Goal: Task Accomplishment & Management: Complete application form

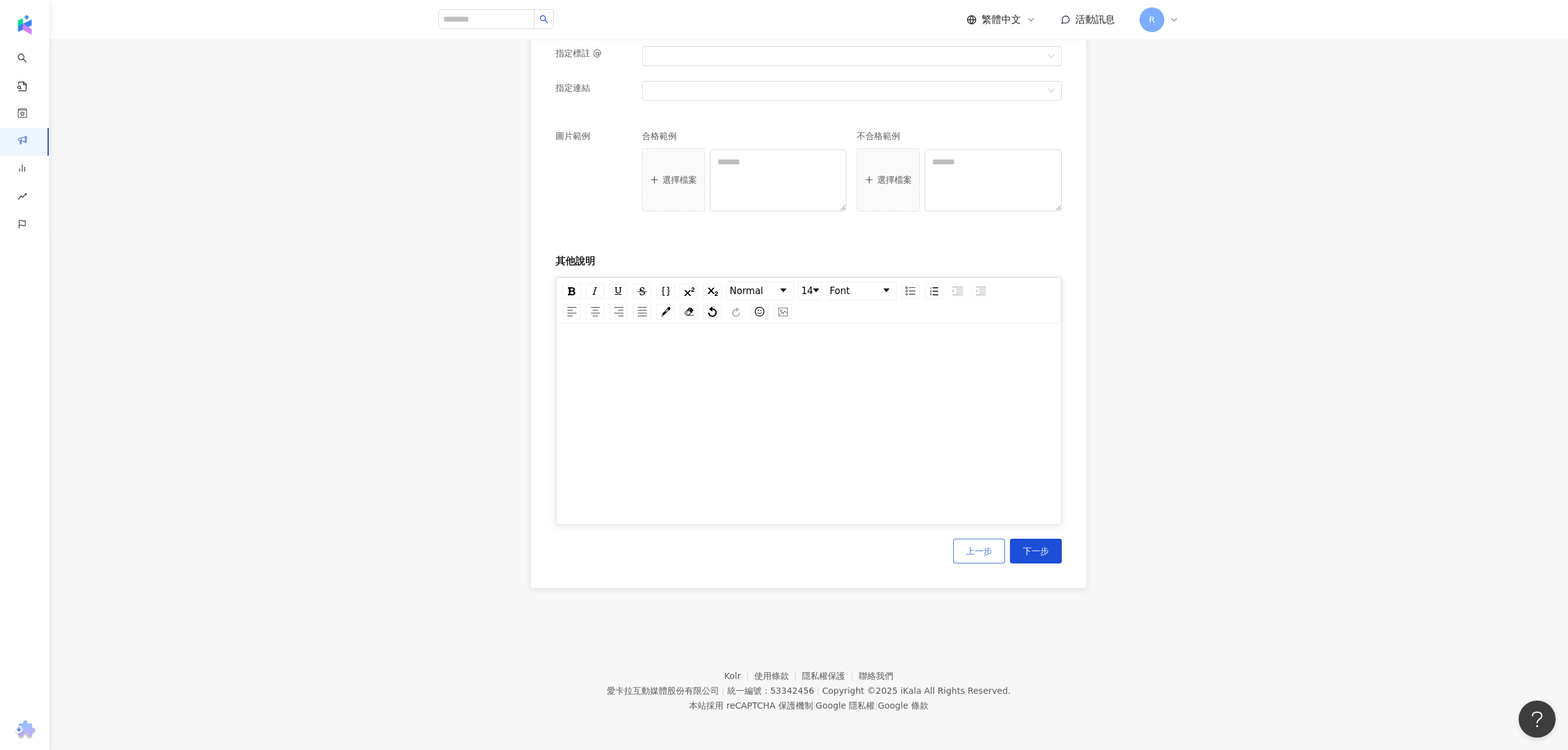
click at [979, 552] on span "上一步" at bounding box center [979, 551] width 26 height 10
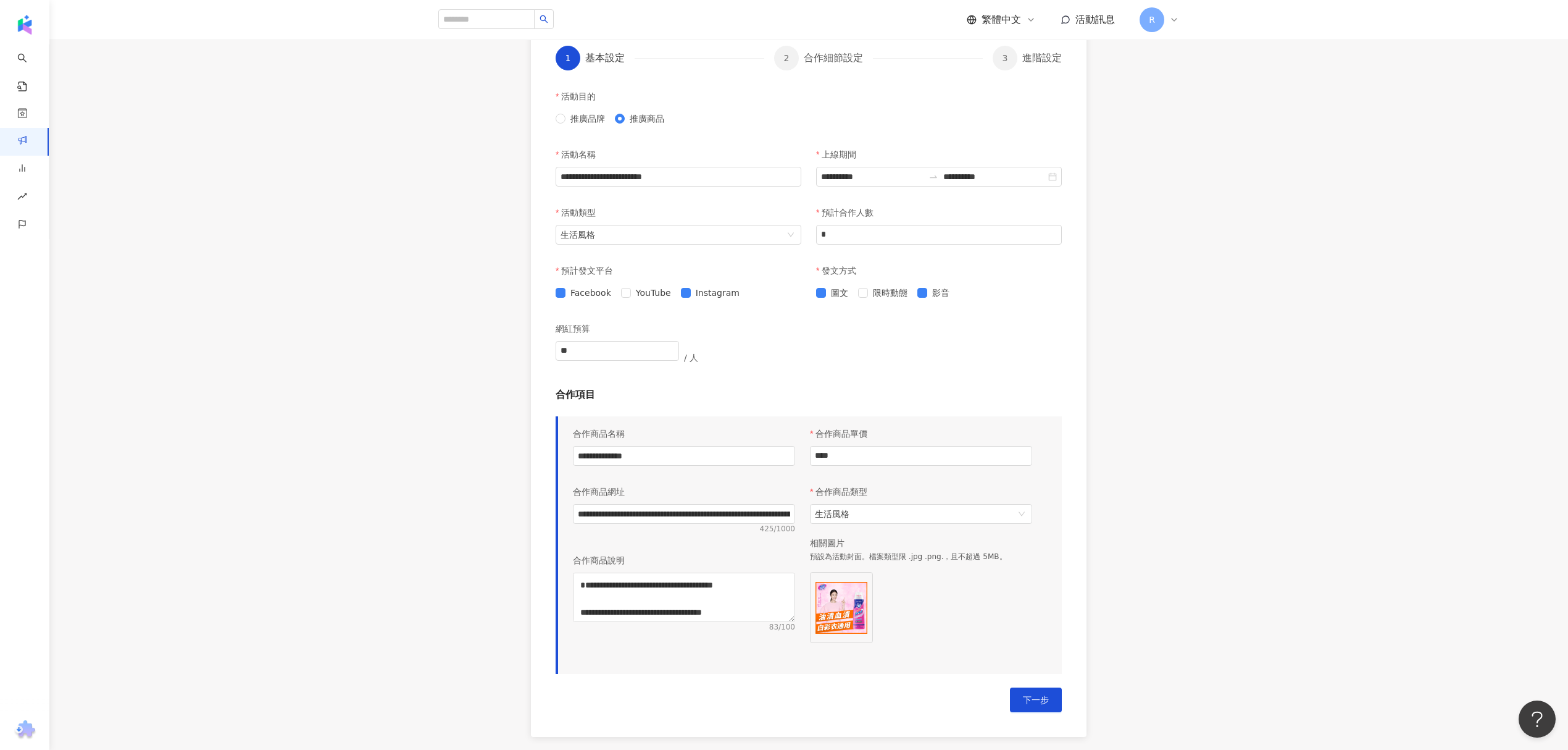
scroll to position [452, 0]
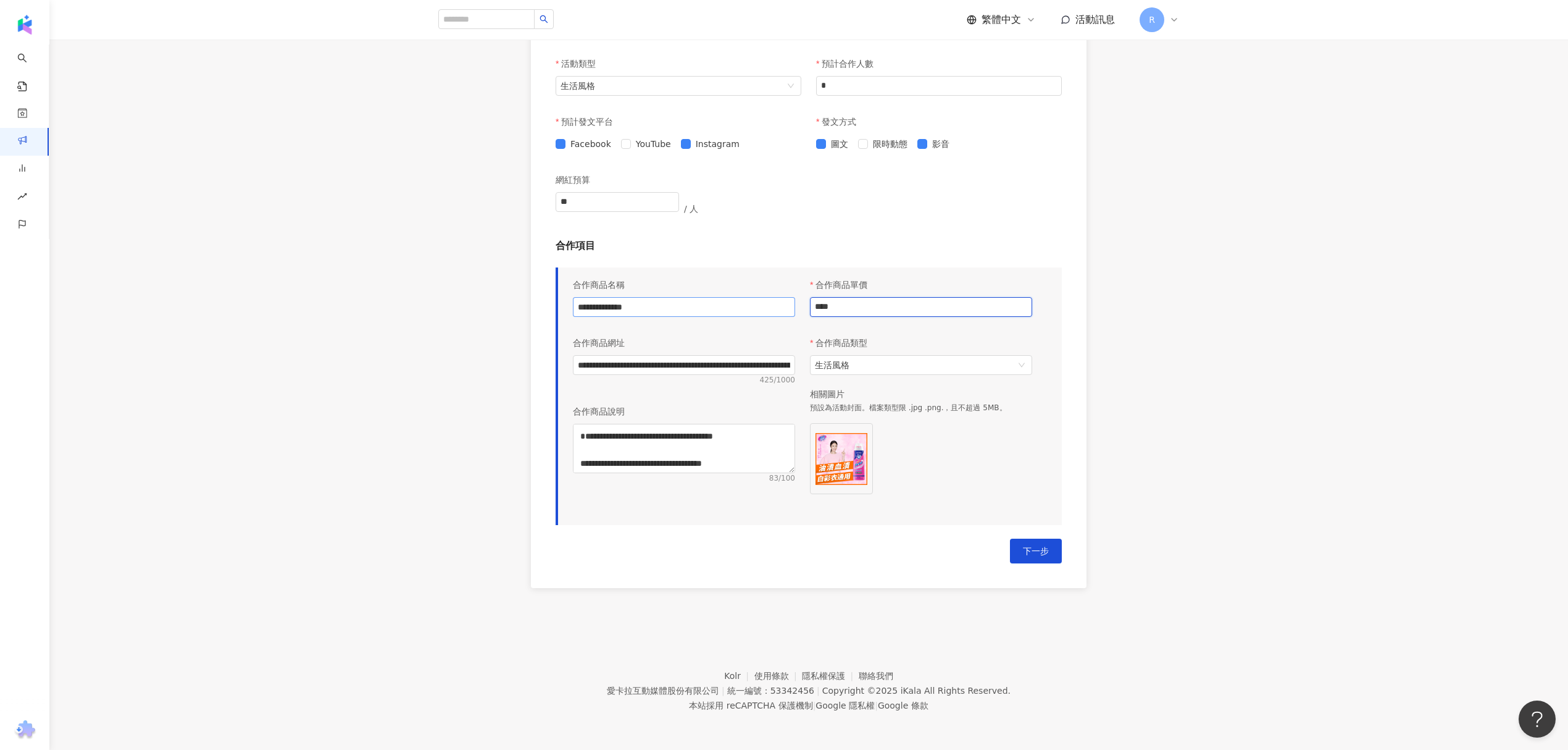
drag, startPoint x: 883, startPoint y: 314, endPoint x: 626, endPoint y: 312, distance: 257.0
click at [678, 311] on div "**********" at bounding box center [802, 392] width 474 height 240
type input "*"
type input "****"
click at [625, 515] on div "**********" at bounding box center [808, 396] width 506 height 258
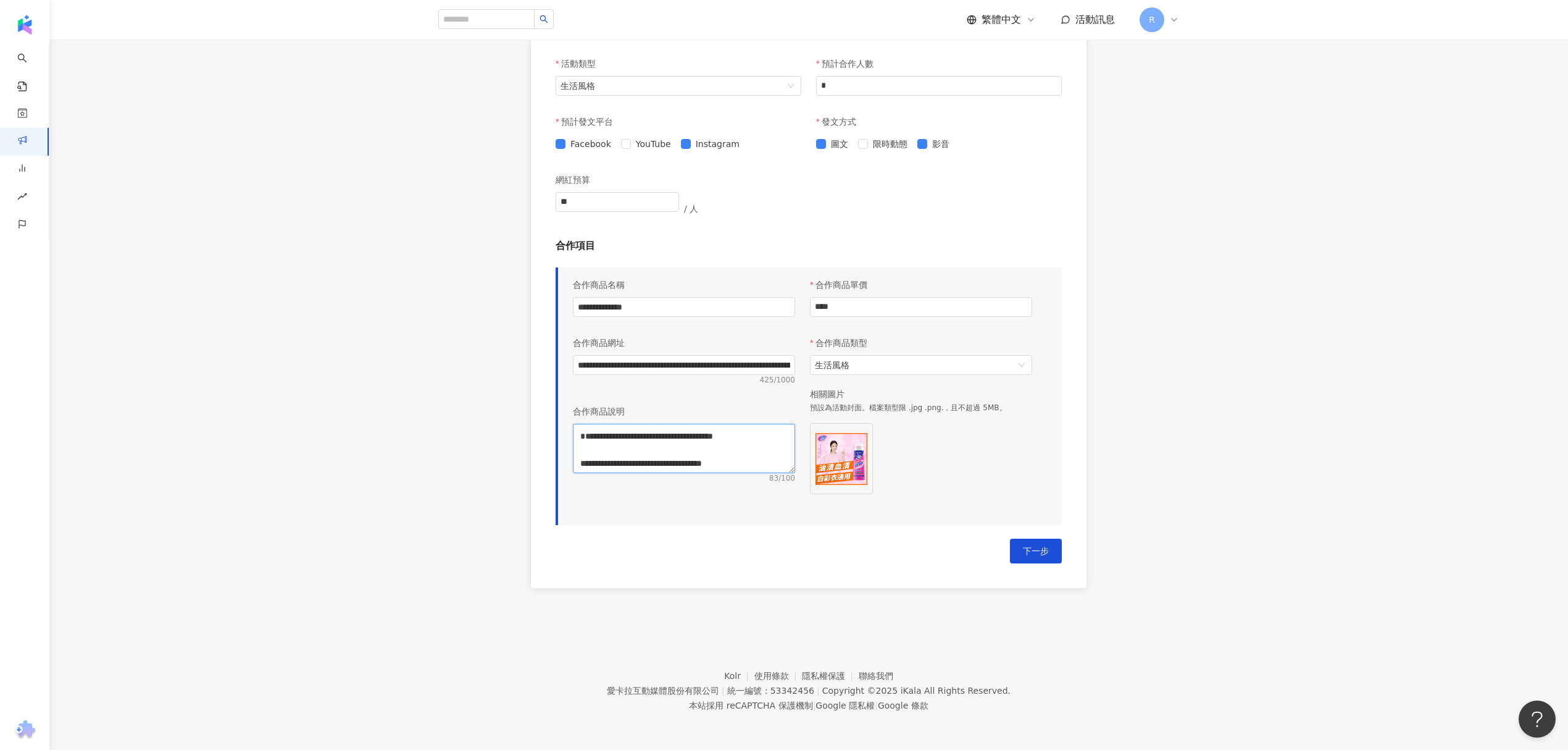
scroll to position [0, 0]
drag, startPoint x: 694, startPoint y: 453, endPoint x: 550, endPoint y: 404, distance: 152.1
click at [550, 404] on div "**********" at bounding box center [808, 132] width 555 height 912
click at [1035, 492] on div "合作商品單價 **** 合作商品類型 生活風格 相關圖片 預設為活動封面。檔案類型限 .jpg .png.，且不超過 5MB。" at bounding box center [922, 392] width 237 height 240
click at [1045, 556] on span "下一步" at bounding box center [1035, 551] width 26 height 10
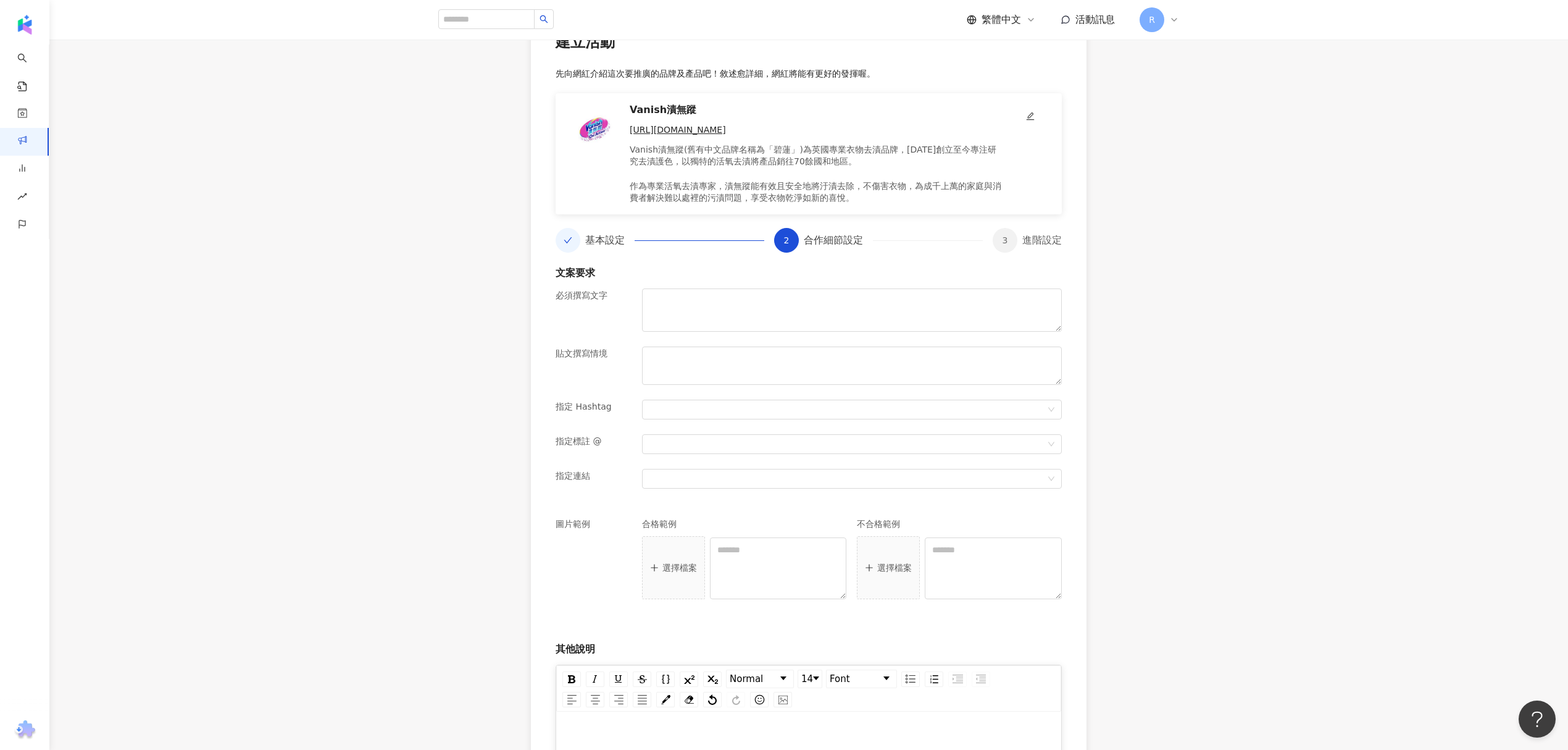
scroll to position [117, 0]
click at [761, 308] on textarea at bounding box center [851, 312] width 420 height 43
click at [805, 396] on div at bounding box center [851, 375] width 430 height 53
click at [787, 374] on textarea at bounding box center [851, 367] width 420 height 38
click at [751, 324] on textarea at bounding box center [851, 312] width 420 height 43
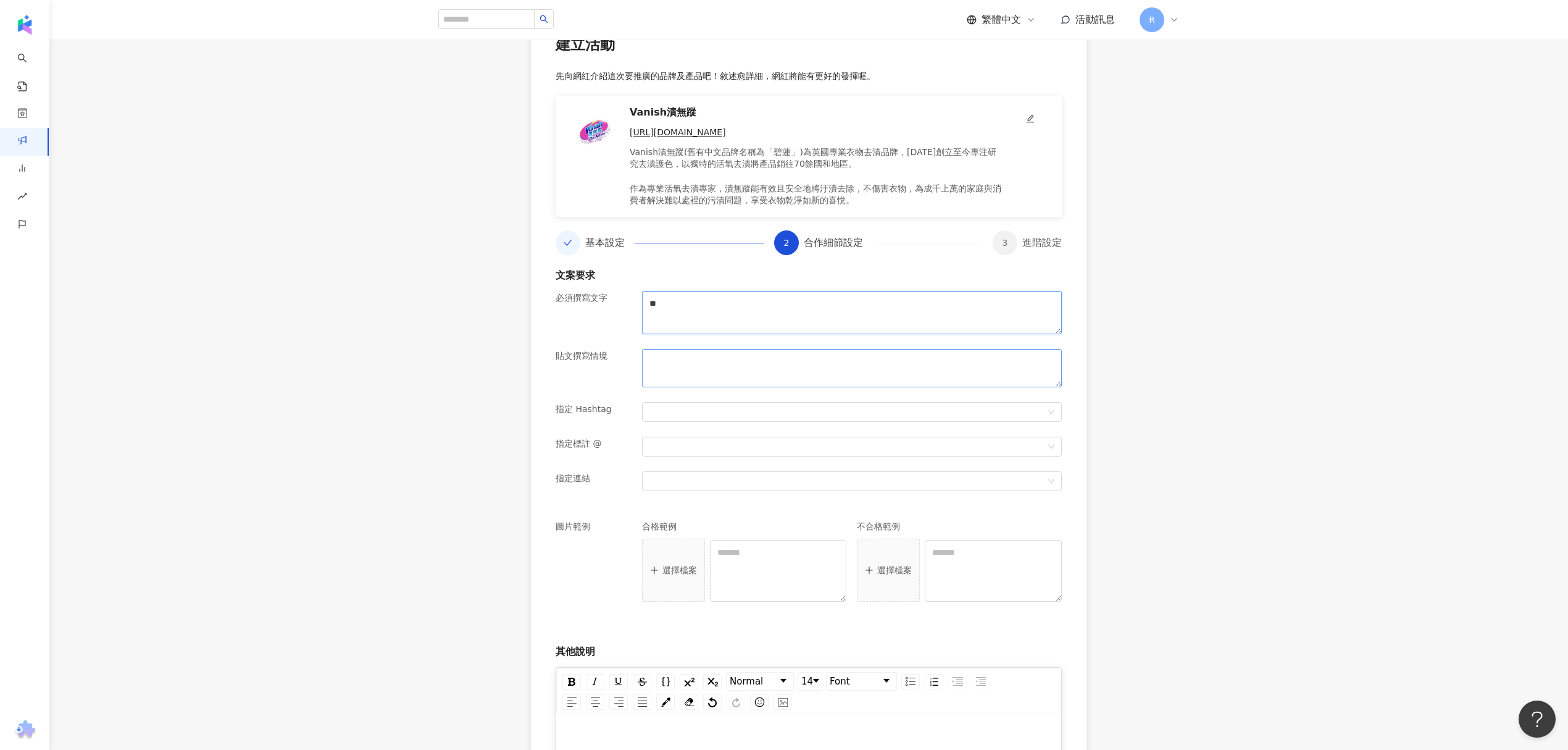
type textarea "*"
click at [736, 467] on div at bounding box center [851, 454] width 430 height 35
click at [737, 453] on div at bounding box center [851, 446] width 420 height 20
click at [562, 479] on p "指定連結" at bounding box center [594, 479] width 76 height 14
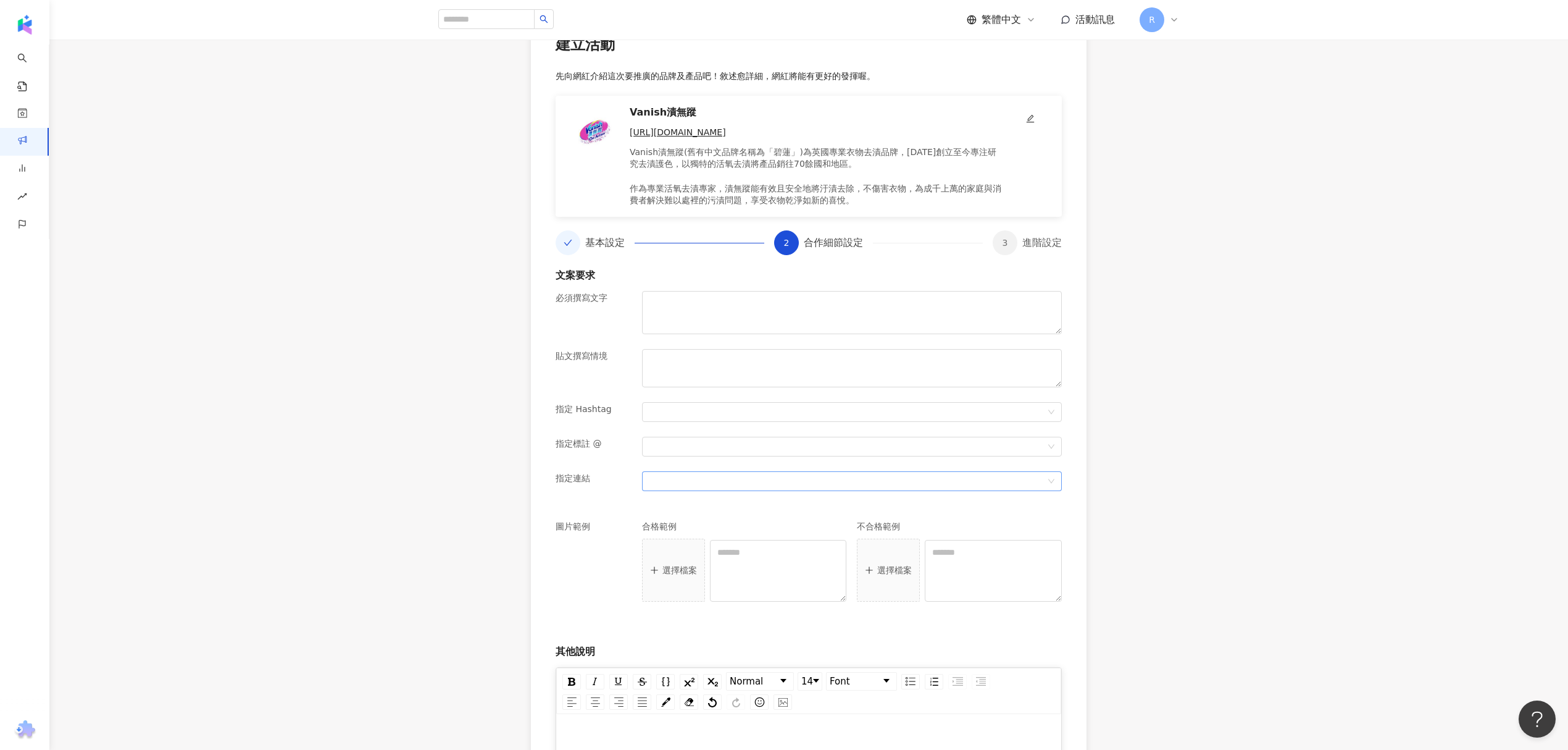
click at [673, 483] on div at bounding box center [845, 480] width 402 height 9
click at [554, 490] on div "指定連結" at bounding box center [594, 489] width 86 height 35
drag, startPoint x: 985, startPoint y: 566, endPoint x: 979, endPoint y: 563, distance: 6.7
click at [983, 565] on textarea at bounding box center [994, 570] width 137 height 62
click at [707, 549] on div "合格範例 選擇檔案" at bounding box center [745, 562] width 205 height 81
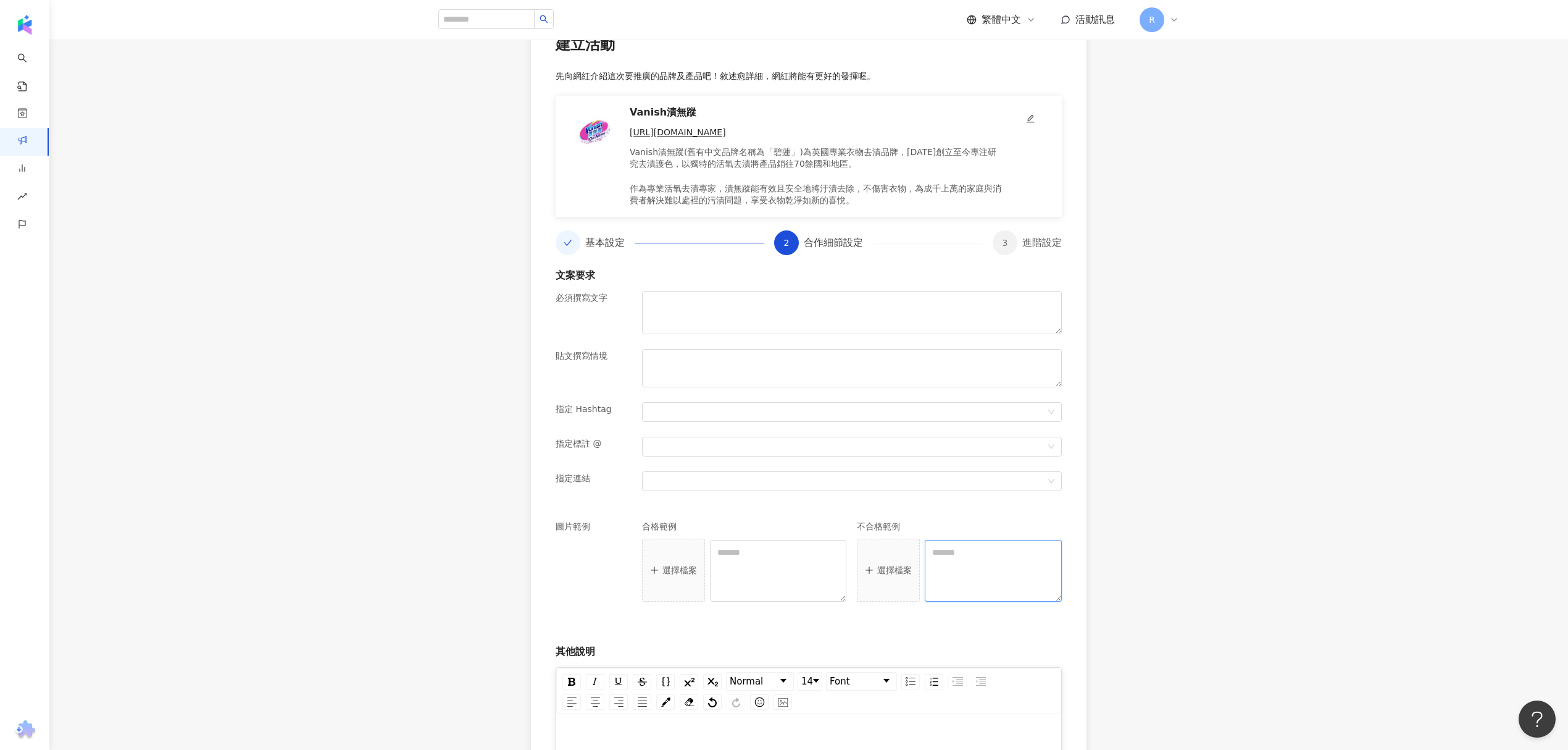
click at [989, 553] on textarea at bounding box center [994, 570] width 137 height 62
click at [776, 558] on textarea at bounding box center [778, 570] width 137 height 62
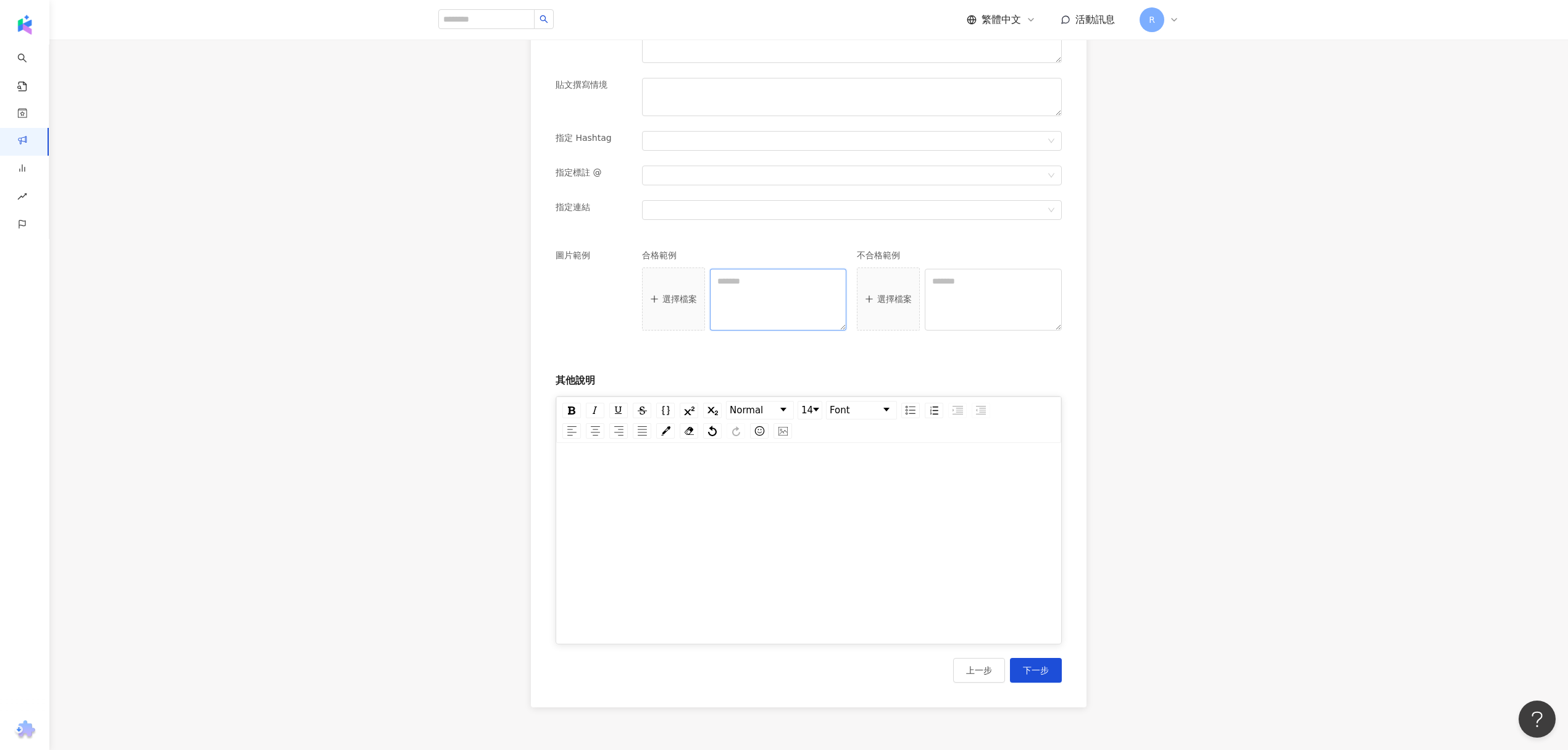
scroll to position [509, 0]
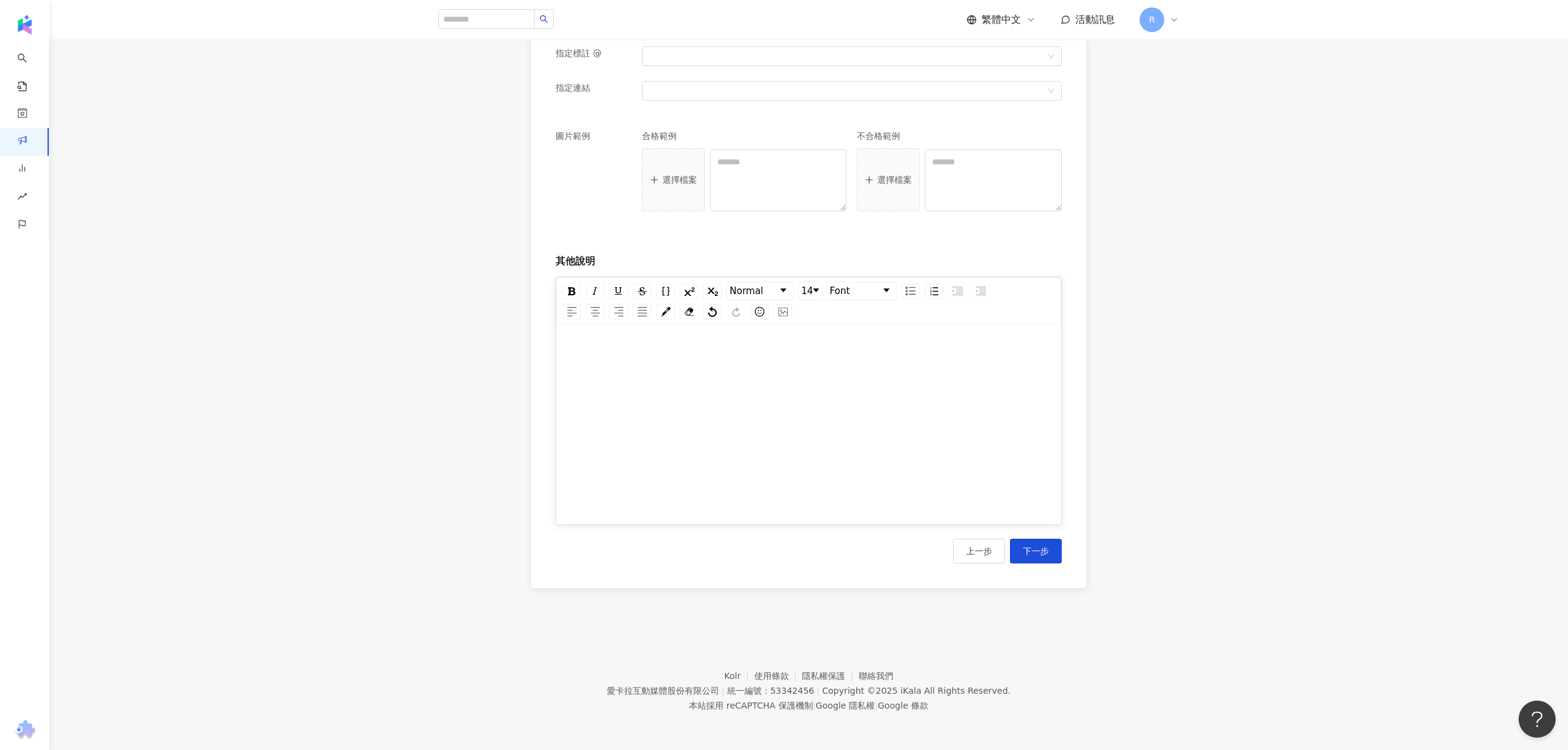
click at [701, 383] on div "rdw-editor" at bounding box center [809, 428] width 480 height 185
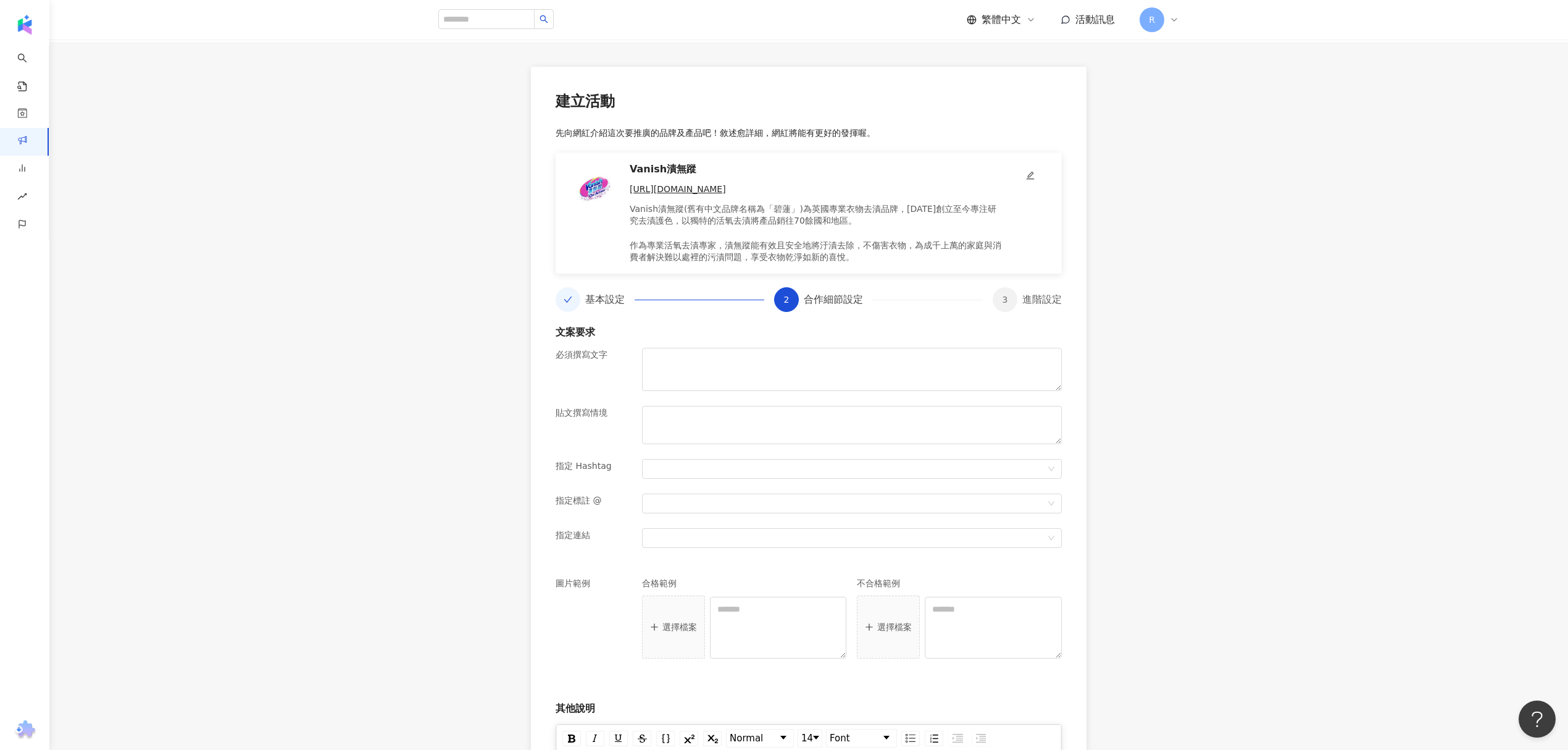
scroll to position [0, 0]
